Goal: Information Seeking & Learning: Find specific page/section

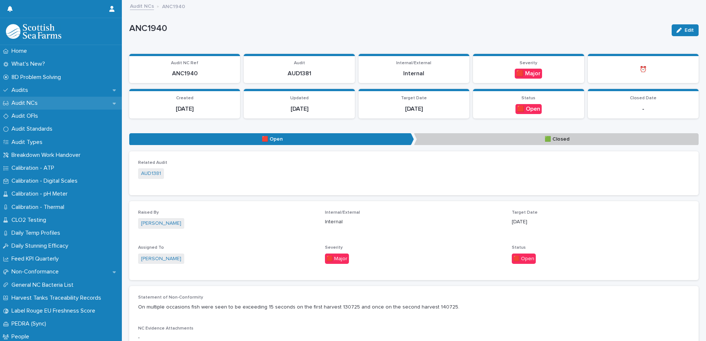
click at [37, 102] on p "Audit NCs" at bounding box center [25, 103] width 35 height 7
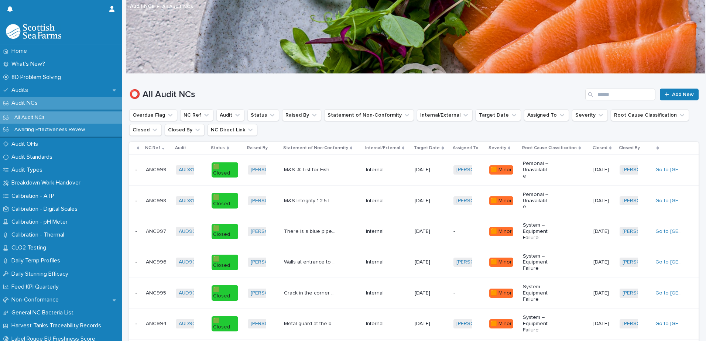
click at [34, 117] on p "All Audit NCs" at bounding box center [29, 117] width 42 height 6
click at [558, 115] on icon "Assigned To" at bounding box center [561, 115] width 7 height 7
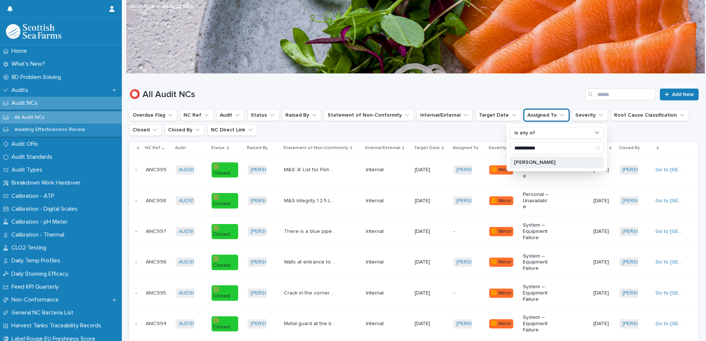
type input "**********"
click at [549, 160] on p "[PERSON_NAME]" at bounding box center [553, 162] width 78 height 5
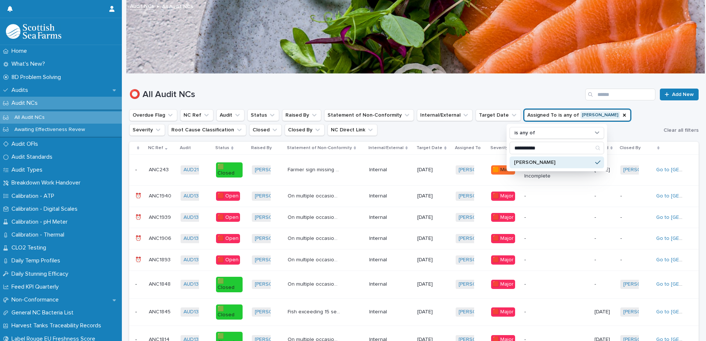
click at [636, 133] on ul "**********" at bounding box center [395, 123] width 534 height 30
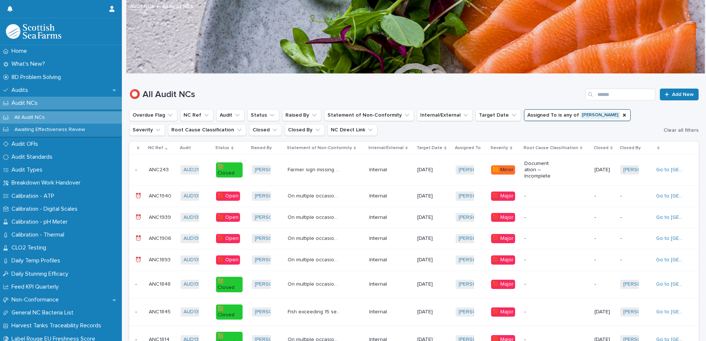
click at [610, 148] on icon at bounding box center [611, 148] width 2 height 3
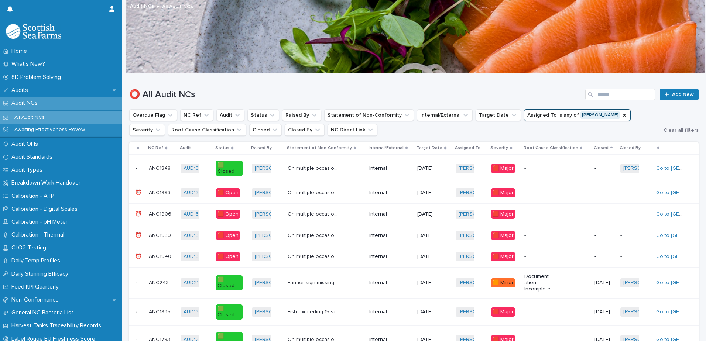
click at [610, 148] on icon at bounding box center [611, 148] width 2 height 4
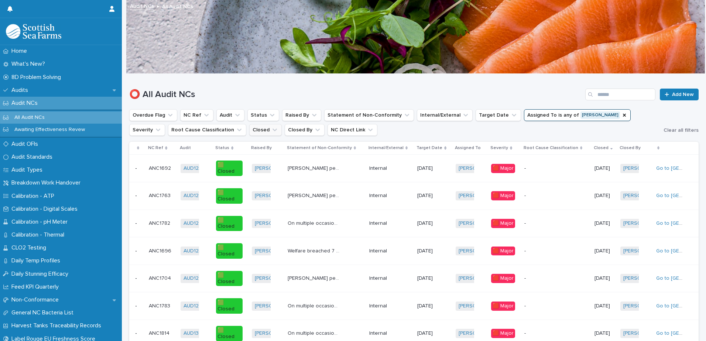
click at [273, 129] on icon "Closed" at bounding box center [275, 130] width 4 height 3
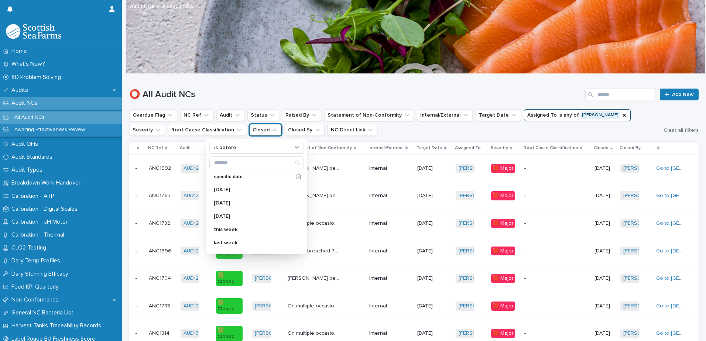
click at [245, 91] on h1 "⭕ All Audit NCs" at bounding box center [355, 94] width 453 height 11
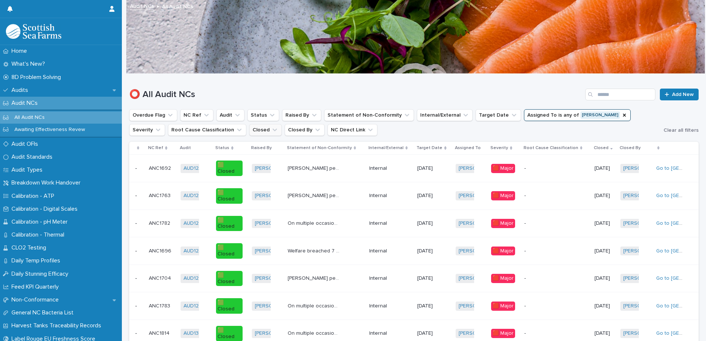
click at [249, 130] on button "Closed" at bounding box center [265, 130] width 33 height 12
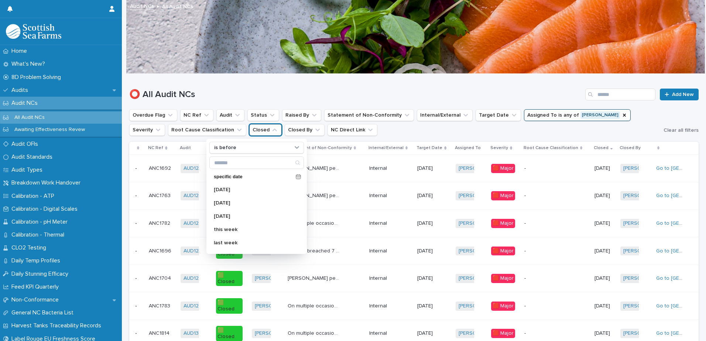
click at [271, 130] on icon "Closed" at bounding box center [274, 129] width 7 height 7
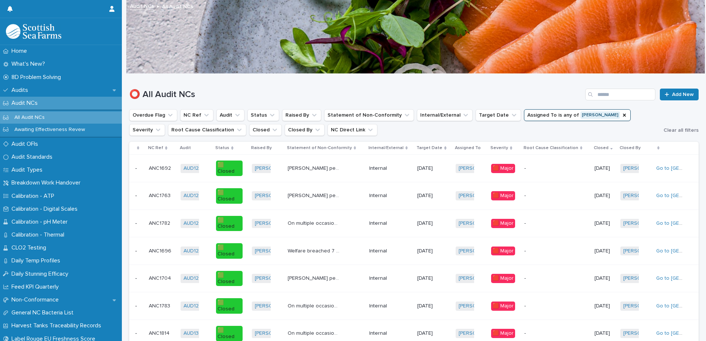
click at [232, 148] on icon at bounding box center [232, 148] width 2 height 3
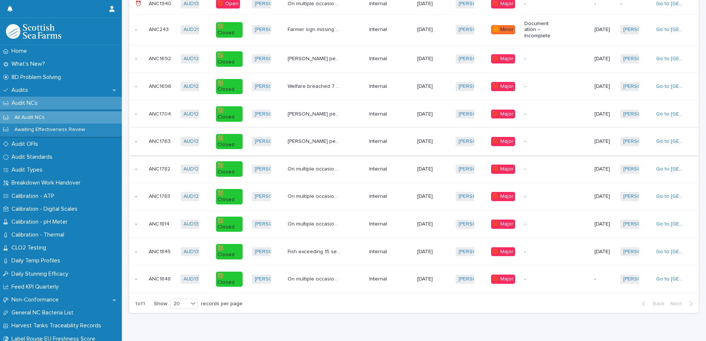
scroll to position [246, 0]
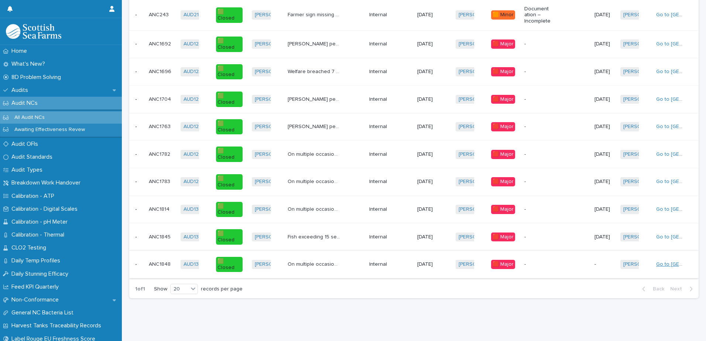
click at [668, 262] on link "Go to NC" at bounding box center [689, 264] width 66 height 5
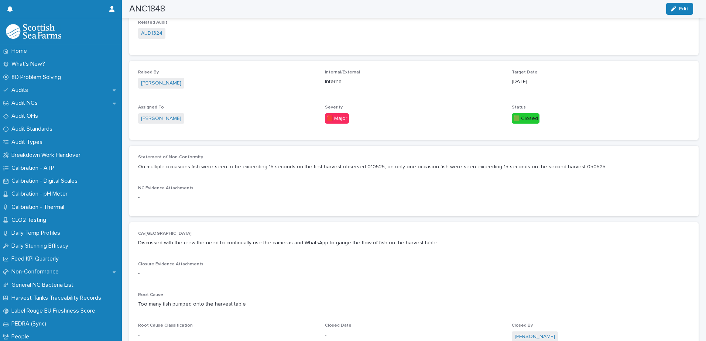
scroll to position [148, 0]
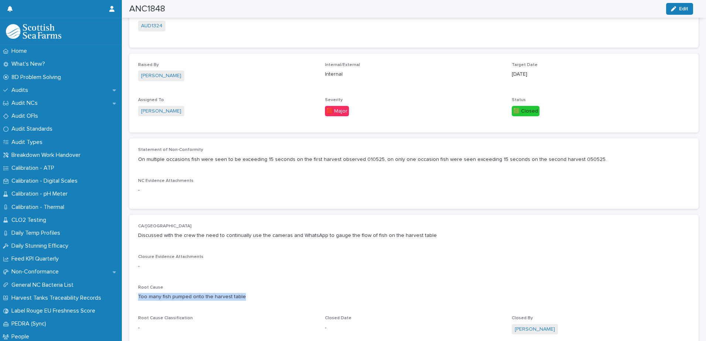
drag, startPoint x: 240, startPoint y: 295, endPoint x: 134, endPoint y: 292, distance: 106.1
click at [134, 292] on div "CA/PA Discussed with the crew the need to continually use the cameras and Whats…" at bounding box center [413, 283] width 569 height 136
copy p "Too many fish pumped onto the harvest table"
